Goal: Transaction & Acquisition: Purchase product/service

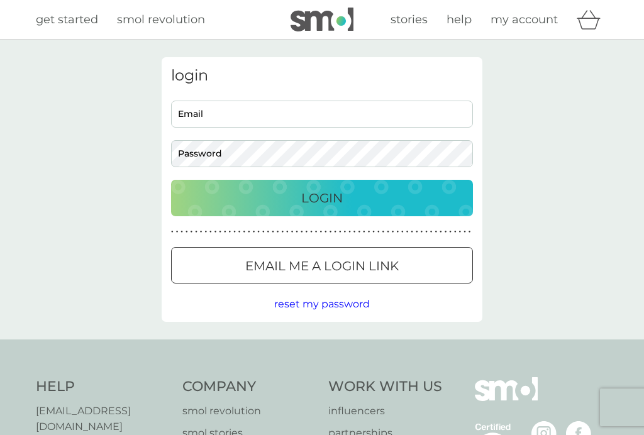
click at [319, 110] on input "Email" at bounding box center [322, 114] width 302 height 27
type input "[EMAIL_ADDRESS][DOMAIN_NAME]"
click at [322, 197] on button "Login" at bounding box center [322, 198] width 302 height 36
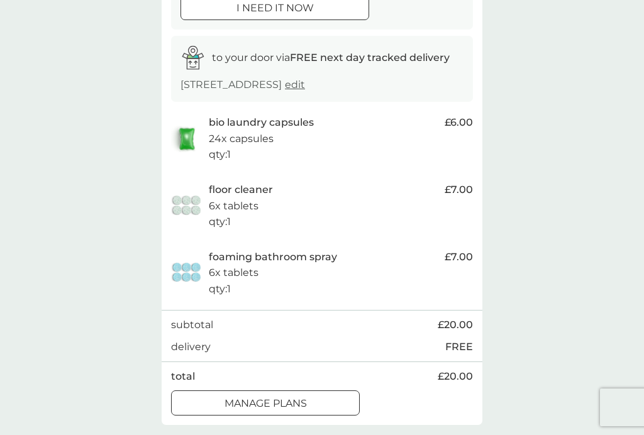
scroll to position [176, 0]
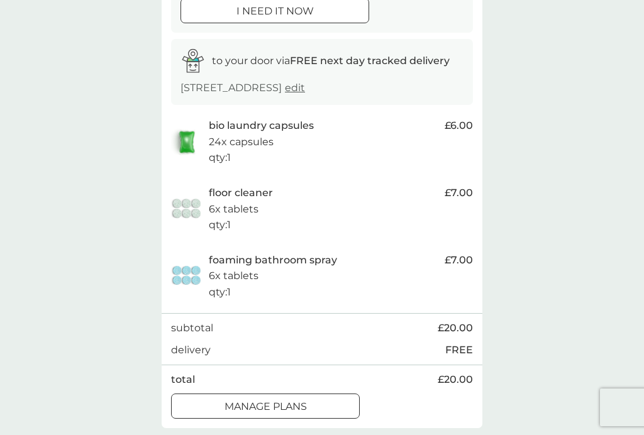
click at [301, 400] on p "manage plans" at bounding box center [265, 407] width 82 height 16
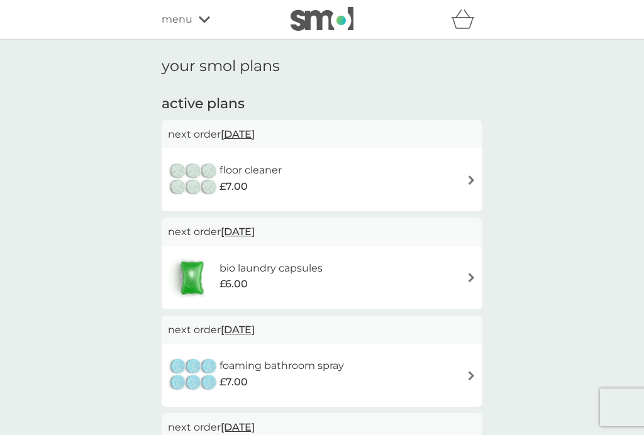
click at [474, 179] on img at bounding box center [471, 179] width 9 height 9
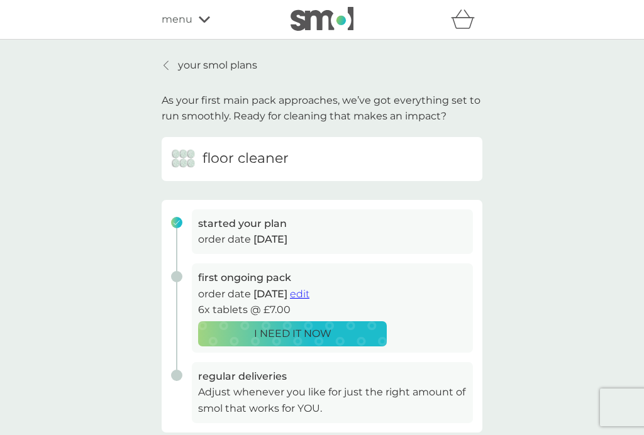
click at [582, 175] on div "your smol plans As your first main pack approaches, we’ve got everything set to…" at bounding box center [322, 335] width 644 height 591
click at [196, 58] on p "your smol plans" at bounding box center [217, 65] width 79 height 16
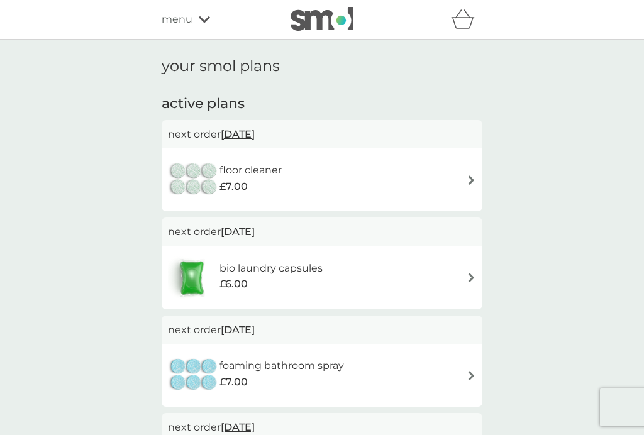
click at [474, 183] on img at bounding box center [471, 179] width 9 height 9
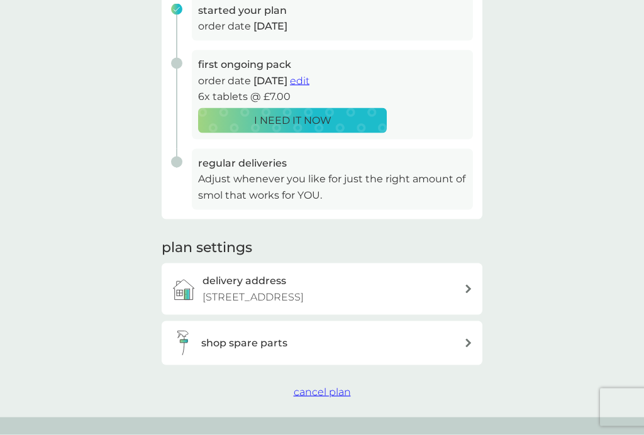
scroll to position [213, 0]
click at [475, 343] on div "shop spare parts" at bounding box center [322, 343] width 321 height 44
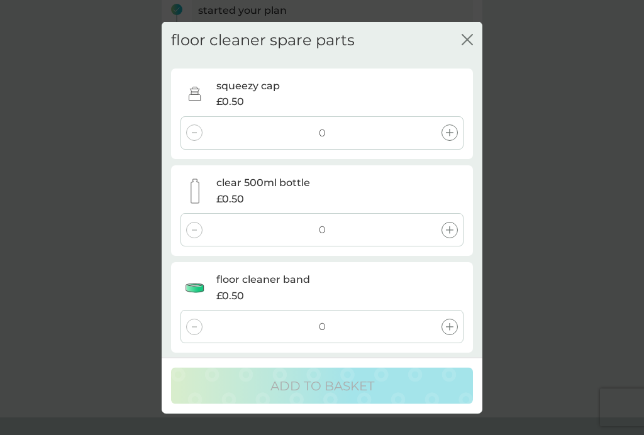
click at [468, 47] on button "close" at bounding box center [467, 40] width 11 height 13
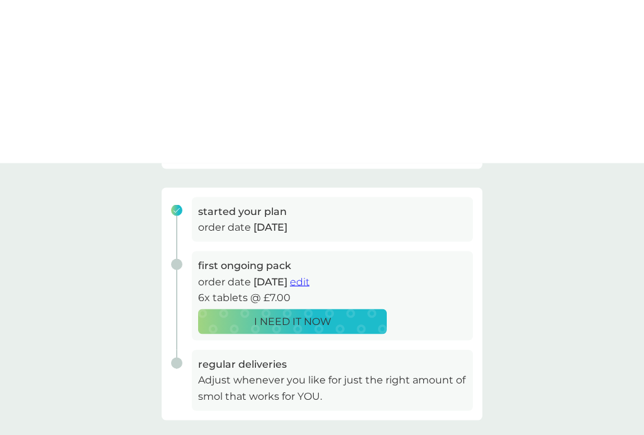
scroll to position [0, 0]
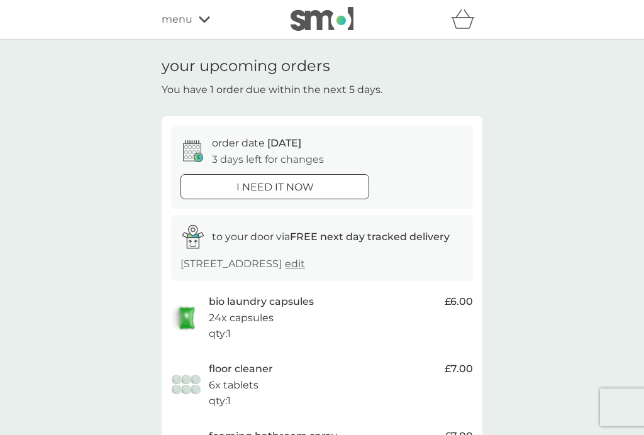
click at [304, 189] on p "i need it now" at bounding box center [274, 187] width 77 height 16
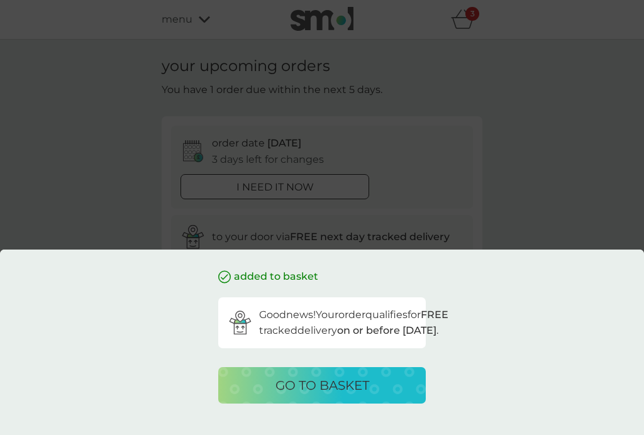
click at [338, 389] on p "go to basket" at bounding box center [322, 385] width 94 height 20
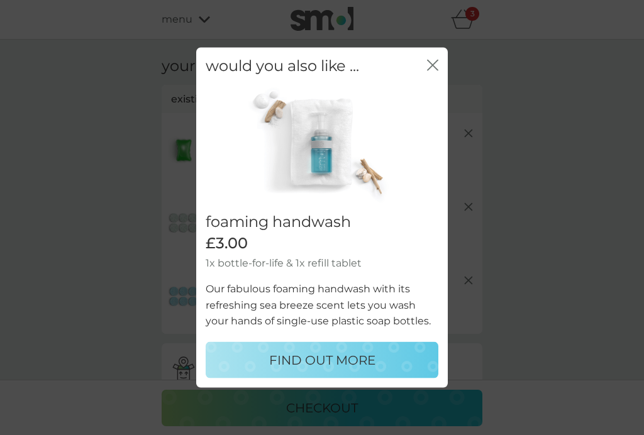
click at [329, 359] on p "FIND OUT MORE" at bounding box center [322, 360] width 106 height 20
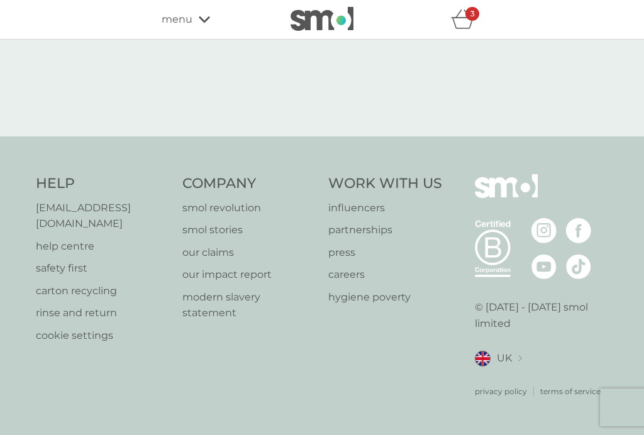
select select "119"
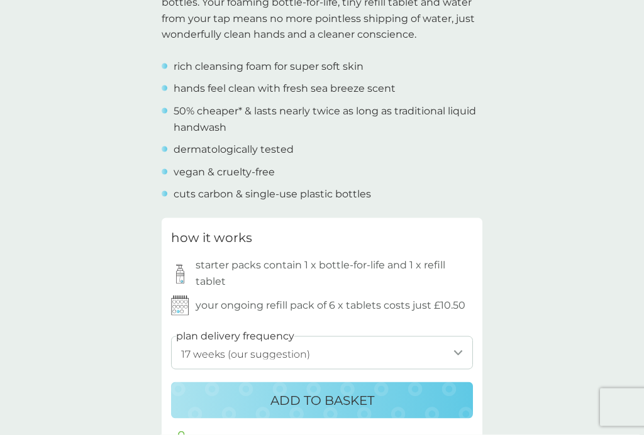
scroll to position [457, 0]
click at [461, 343] on select "1 week 2 weeks 3 weeks 4 weeks 5 weeks 6 weeks 7 weeks 8 weeks 9 weeks 10 weeks…" at bounding box center [322, 352] width 302 height 33
click at [350, 392] on p "ADD TO BASKET" at bounding box center [322, 400] width 104 height 20
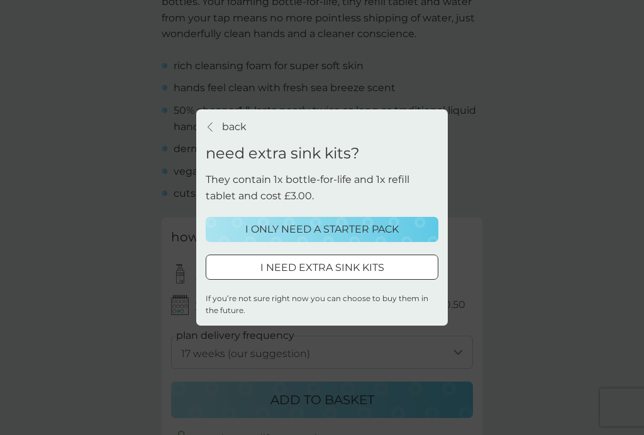
click at [354, 238] on p "I ONLY NEED A STARTER PACK" at bounding box center [321, 229] width 153 height 16
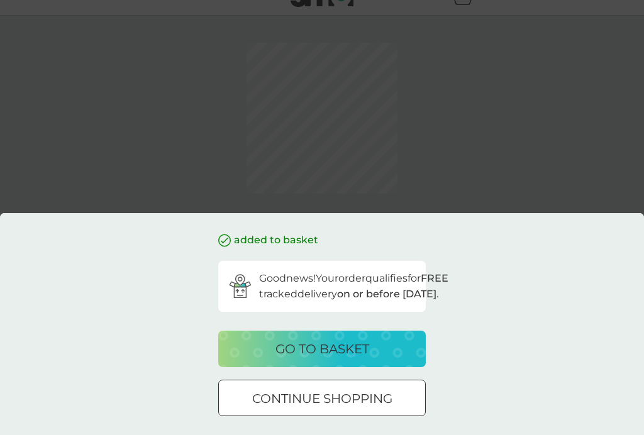
scroll to position [23, 0]
click at [362, 359] on p "go to basket" at bounding box center [322, 349] width 94 height 20
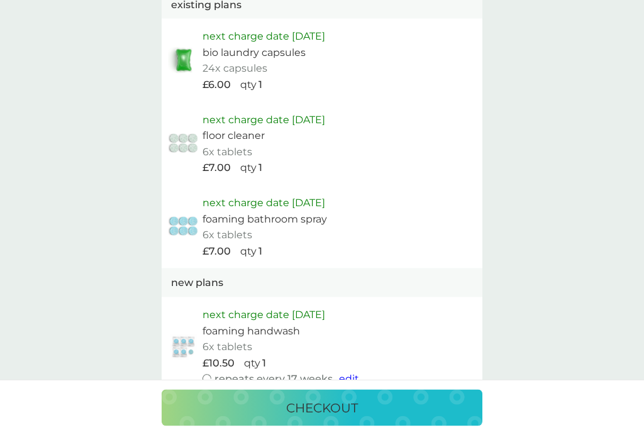
scroll to position [827, 0]
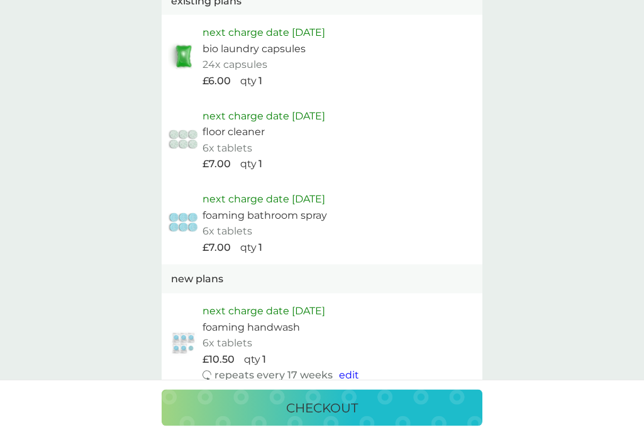
click at [346, 418] on p "checkout" at bounding box center [322, 408] width 72 height 20
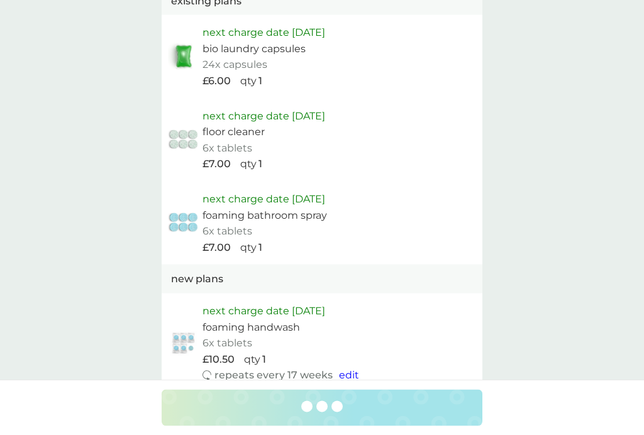
scroll to position [828, 0]
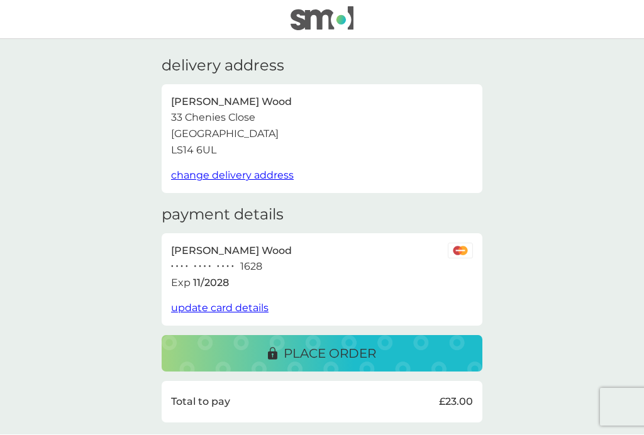
scroll to position [1, 0]
click at [336, 355] on p "place order" at bounding box center [330, 353] width 92 height 20
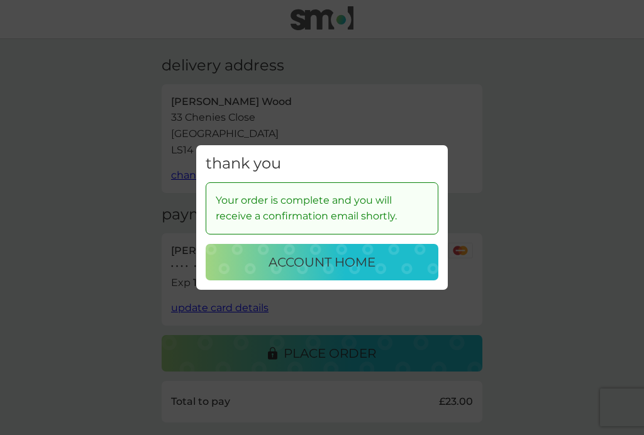
click at [335, 270] on p "account home" at bounding box center [322, 262] width 107 height 20
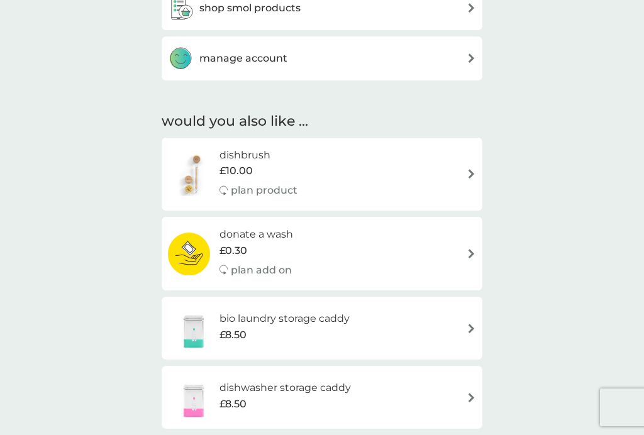
scroll to position [805, 0]
click at [468, 326] on img at bounding box center [471, 328] width 9 height 9
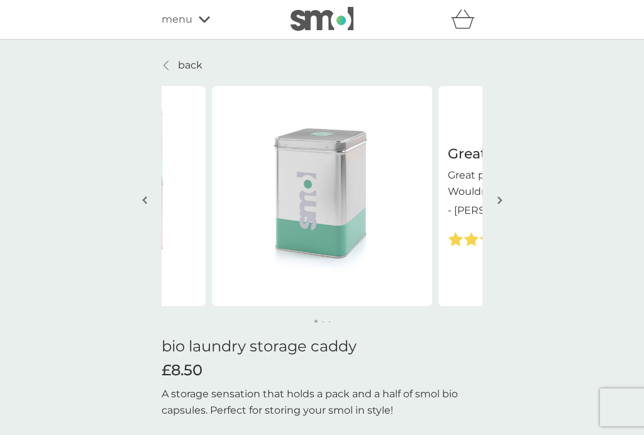
click at [184, 62] on p "back" at bounding box center [190, 65] width 25 height 16
